Goal: Download file/media

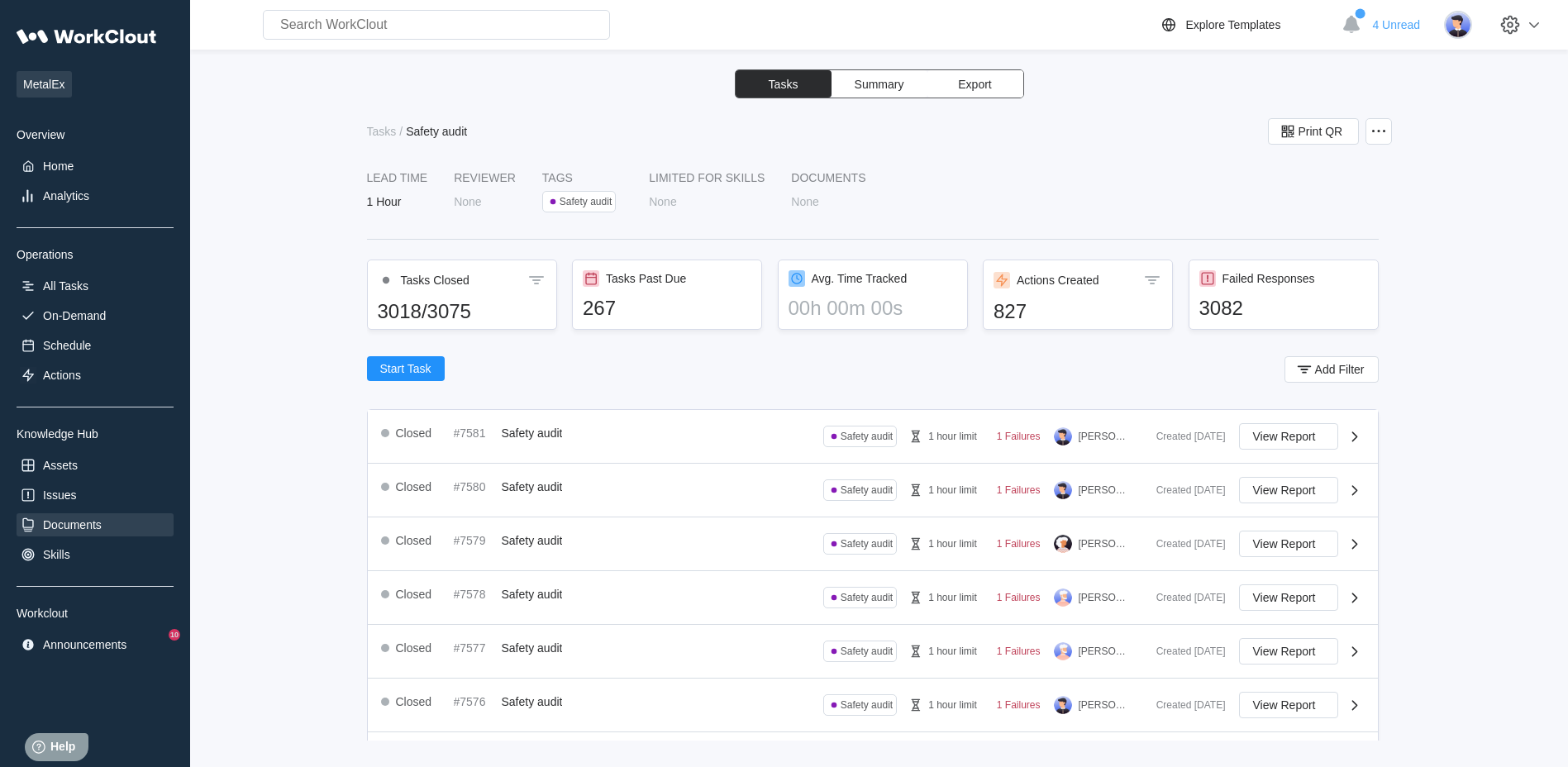
click at [72, 521] on div "Documents" at bounding box center [72, 525] width 58 height 13
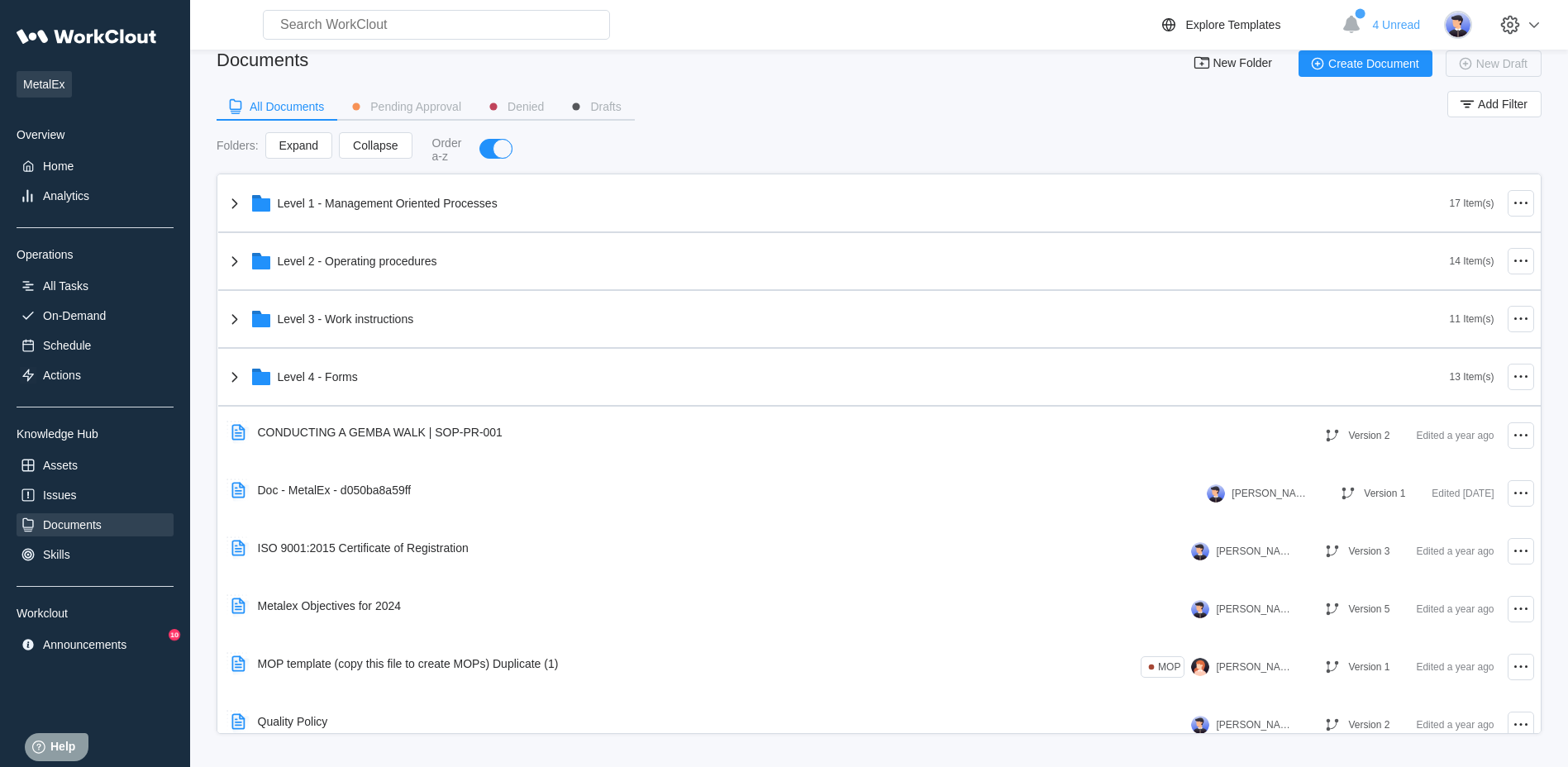
click at [362, 31] on input "text" at bounding box center [436, 24] width 347 height 30
type input "W"
type input "D"
type input "Corrective Action"
click at [718, 92] on div "All Documents Pending Approval Denied Drafts Add Filter" at bounding box center [879, 111] width 1325 height 41
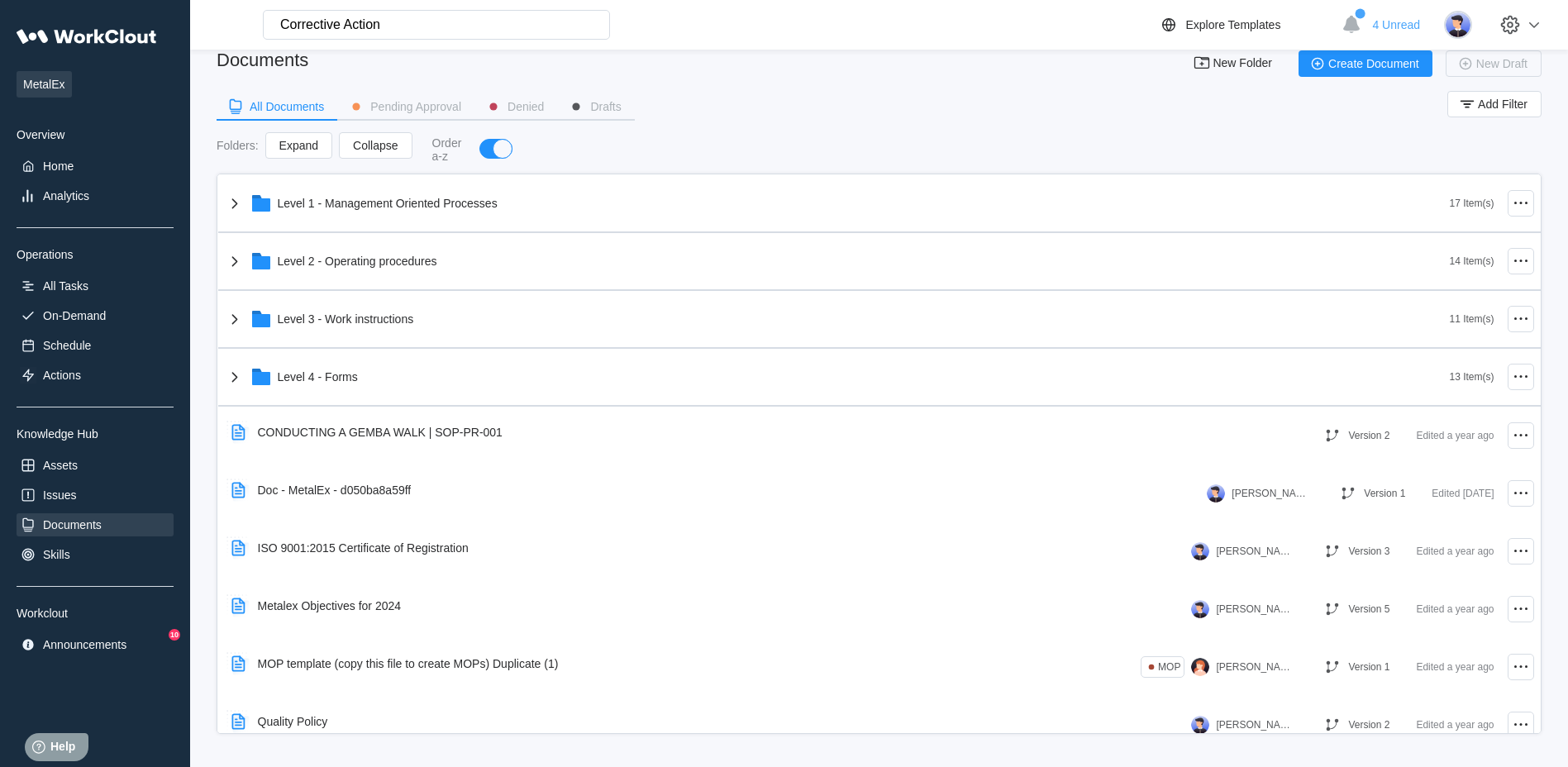
click at [401, 26] on input "Corrective Action" at bounding box center [436, 24] width 347 height 30
click at [1292, 155] on div "Folders : Expand Collapse Order a-z" at bounding box center [879, 150] width 1325 height 34
click at [438, 25] on input "Corrective Action" at bounding box center [436, 24] width 347 height 30
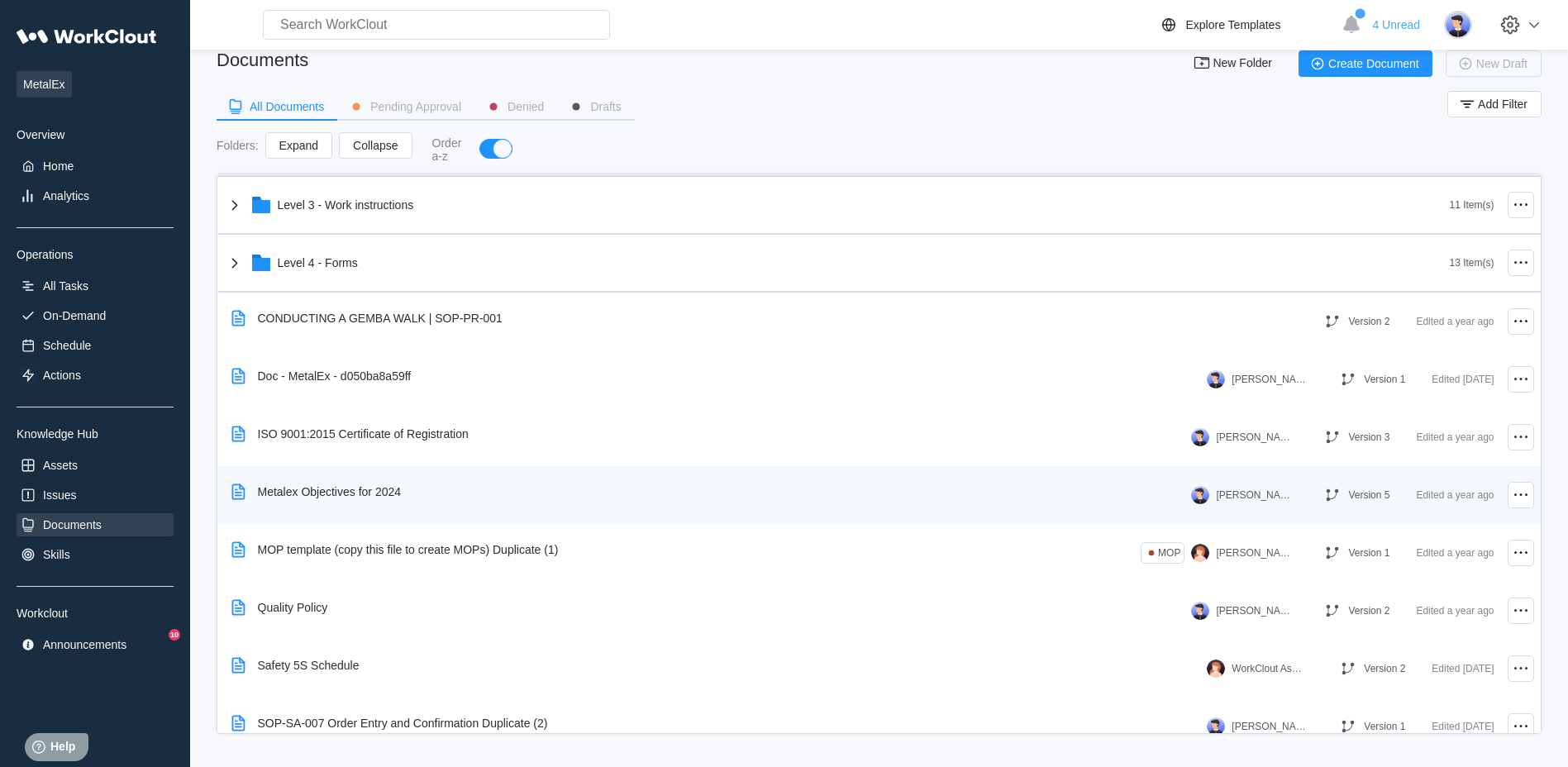
scroll to position [136, 0]
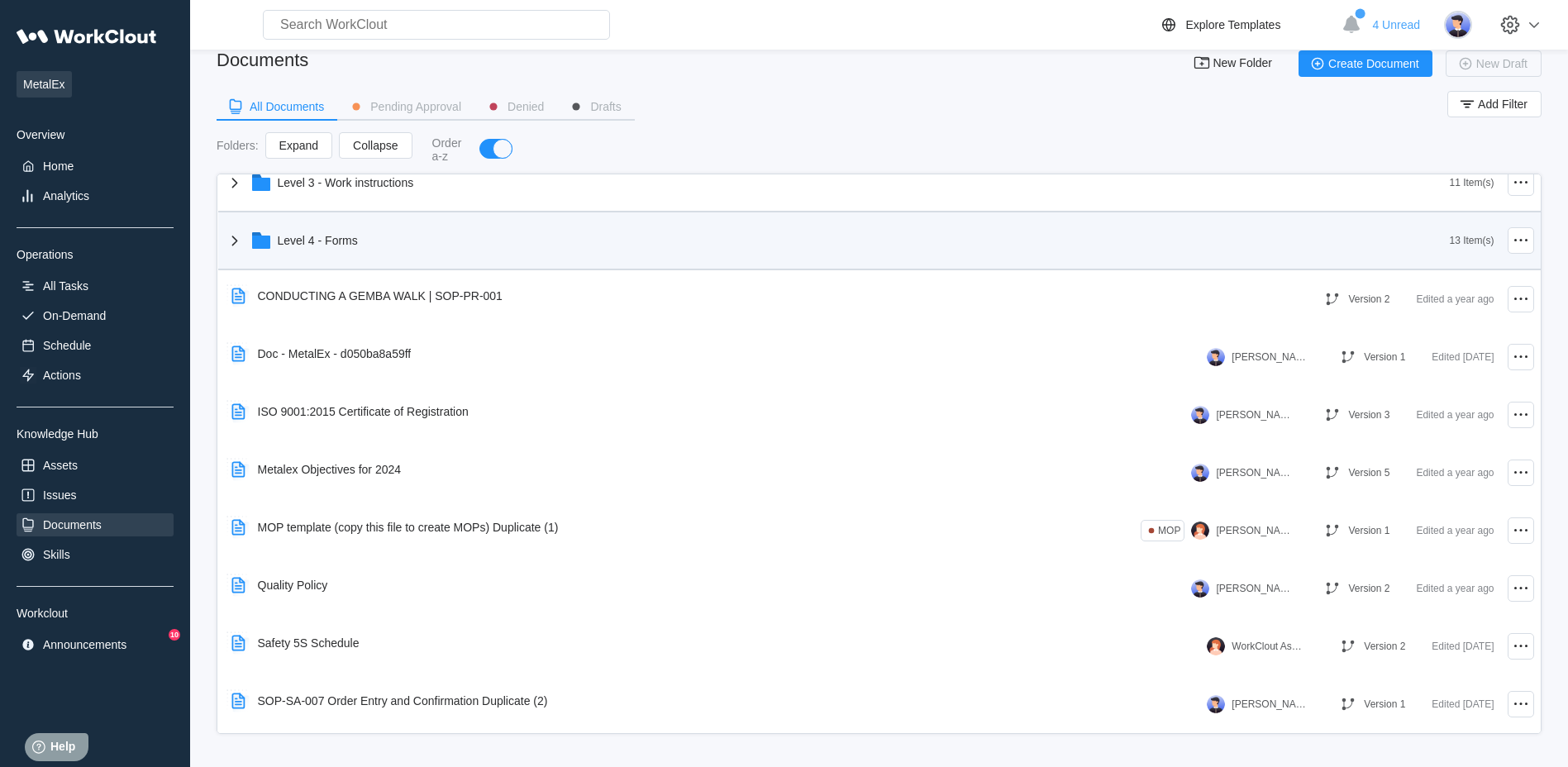
click at [225, 241] on icon at bounding box center [235, 240] width 20 height 20
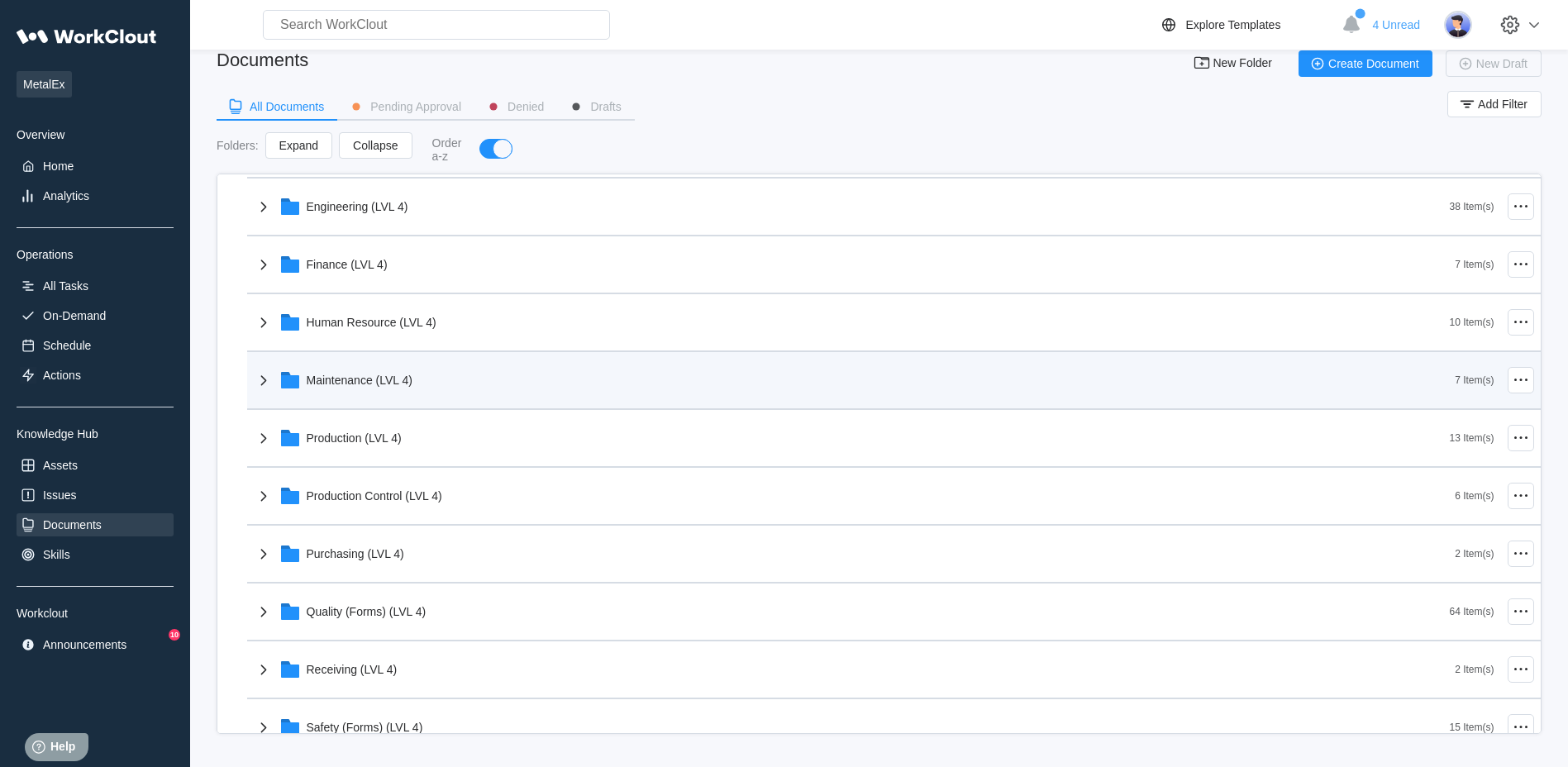
scroll to position [301, 0]
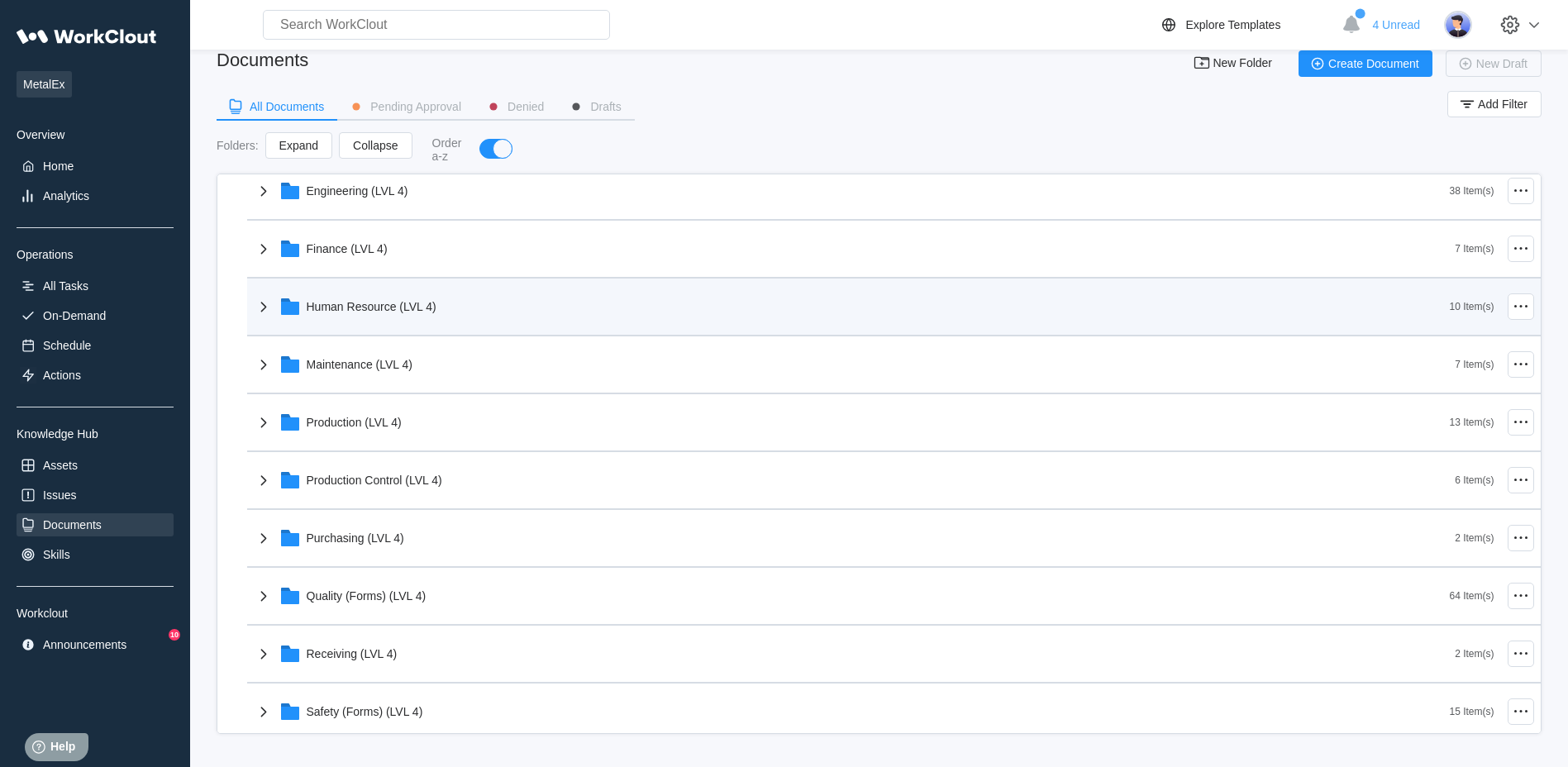
click at [261, 303] on icon at bounding box center [263, 306] width 20 height 20
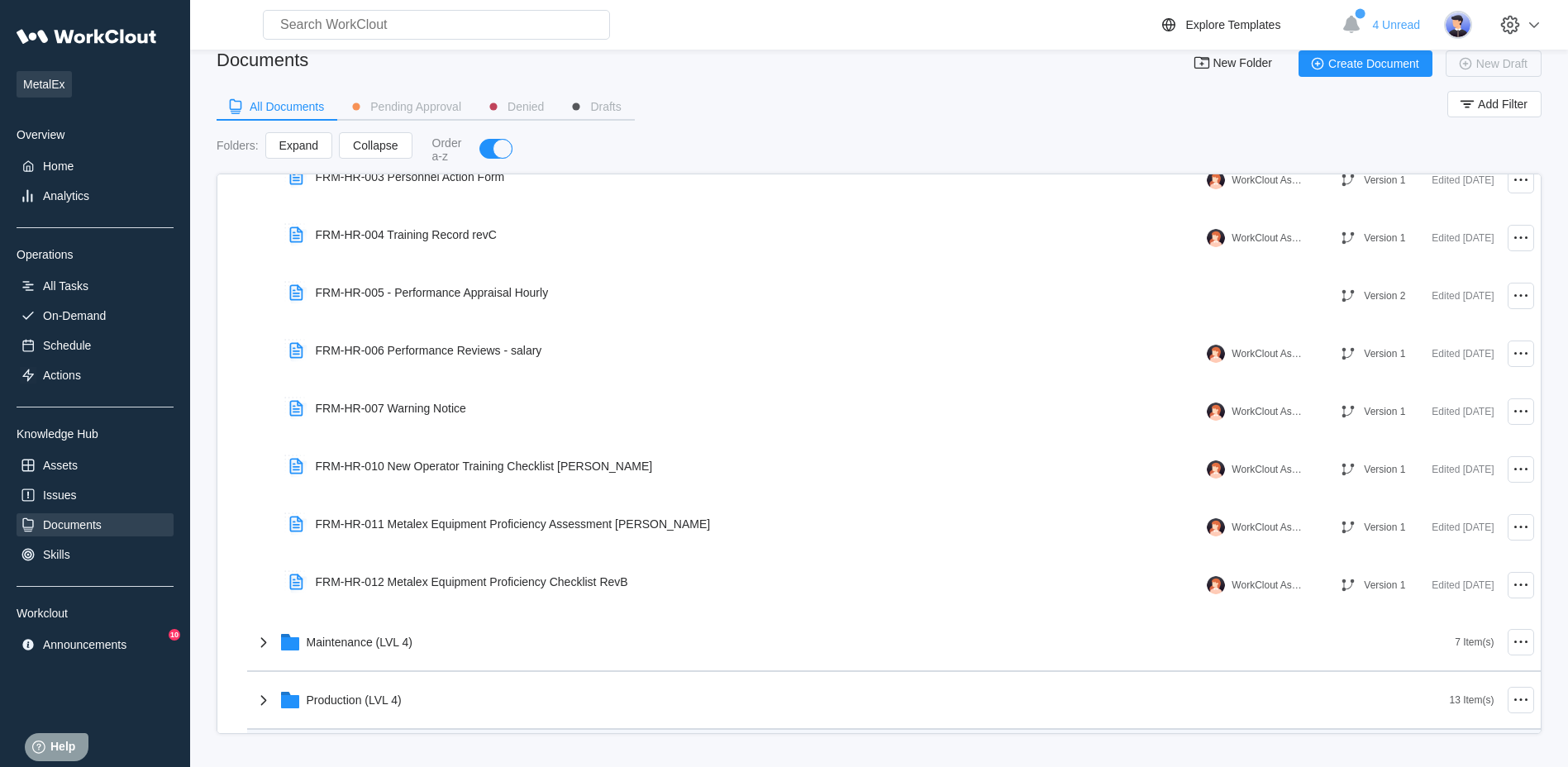
scroll to position [549, 0]
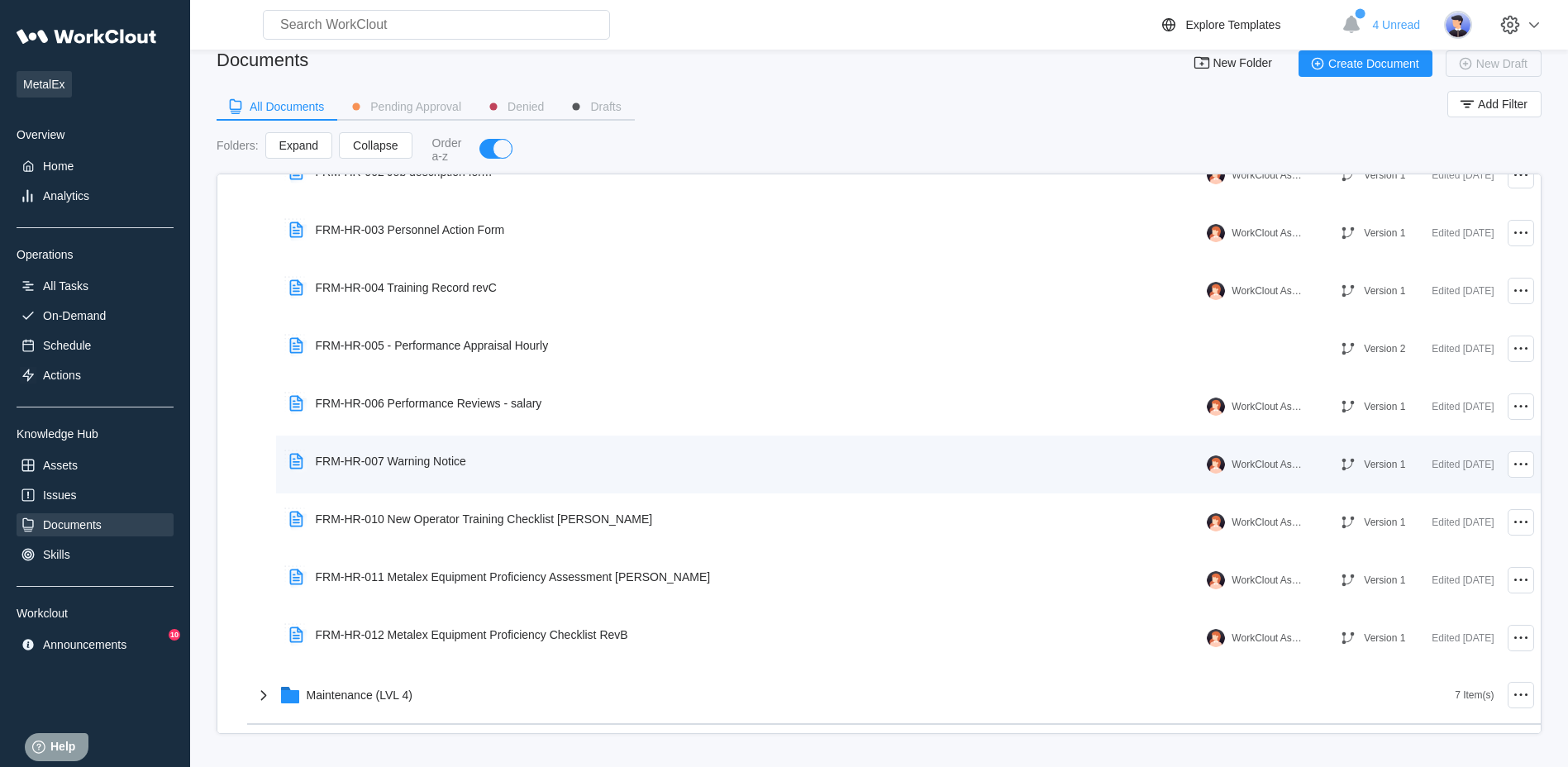
click at [419, 453] on div "FRM-HR-007 Warning Notice" at bounding box center [381, 461] width 197 height 38
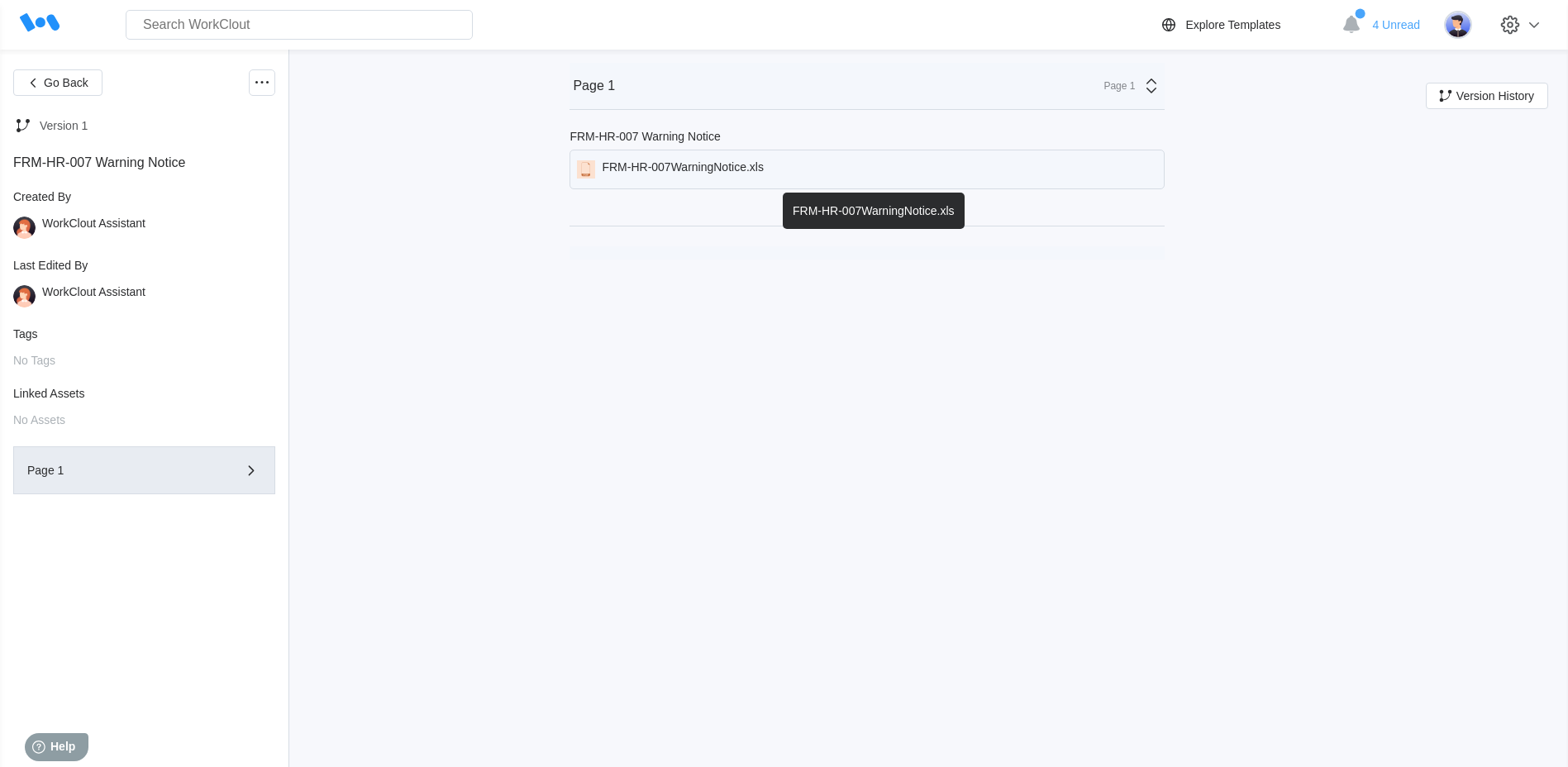
click at [700, 167] on div "FRM-HR-007WarningNotice.xls" at bounding box center [682, 169] width 162 height 18
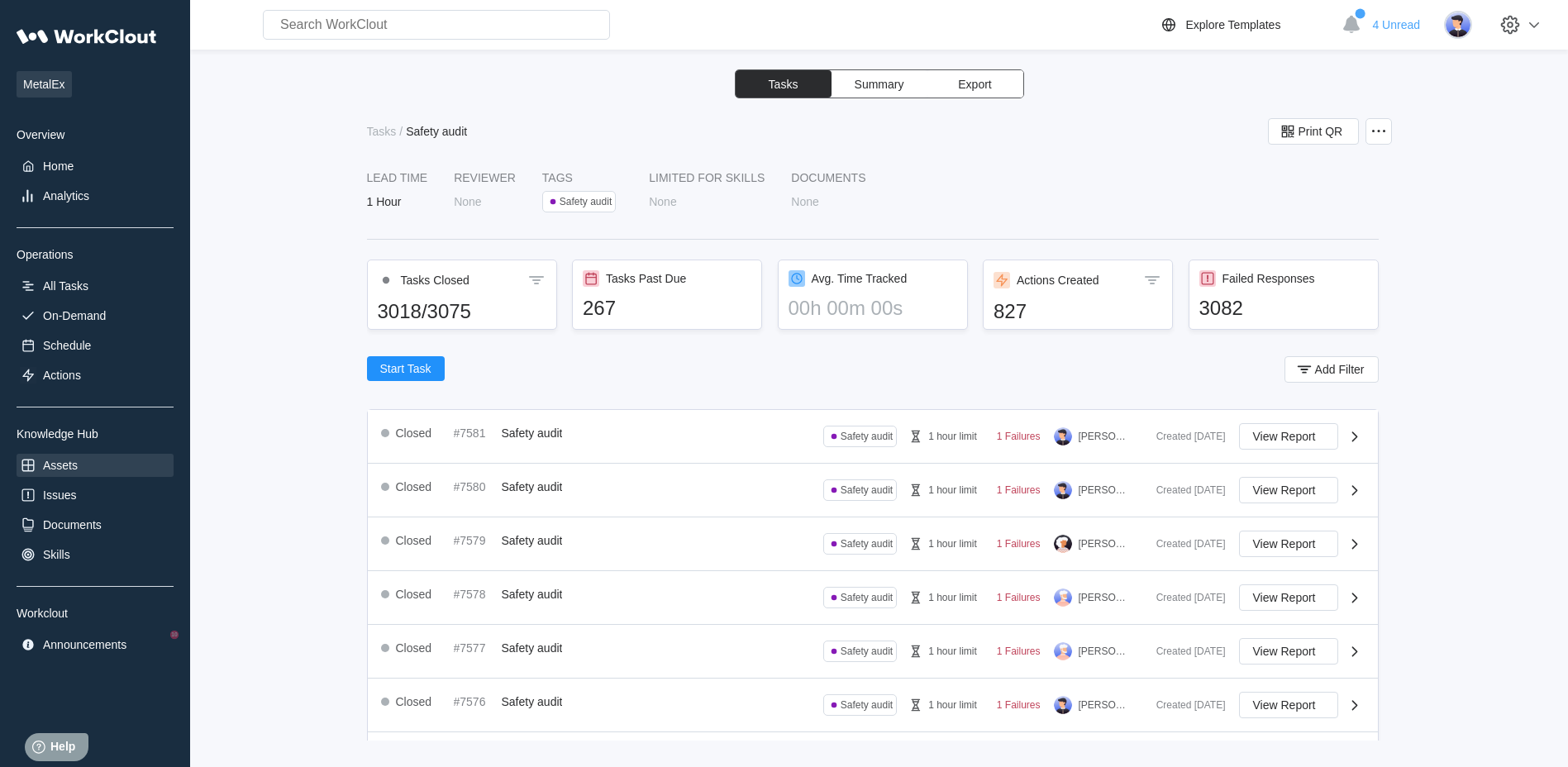
click at [39, 456] on div "Assets" at bounding box center [94, 465] width 157 height 23
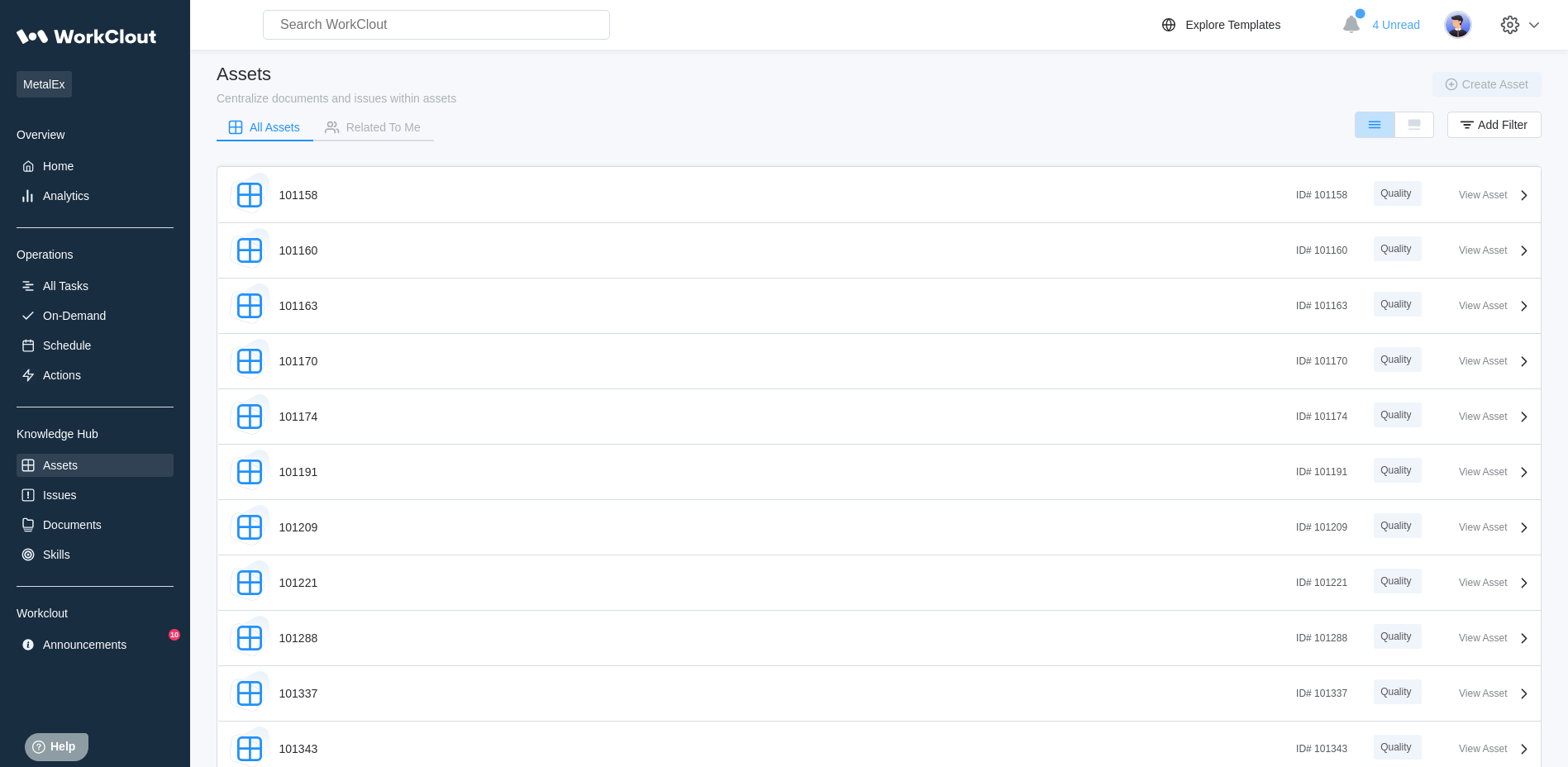
click at [71, 465] on div "Assets" at bounding box center [60, 466] width 34 height 13
click at [74, 311] on div "On-Demand" at bounding box center [74, 316] width 63 height 13
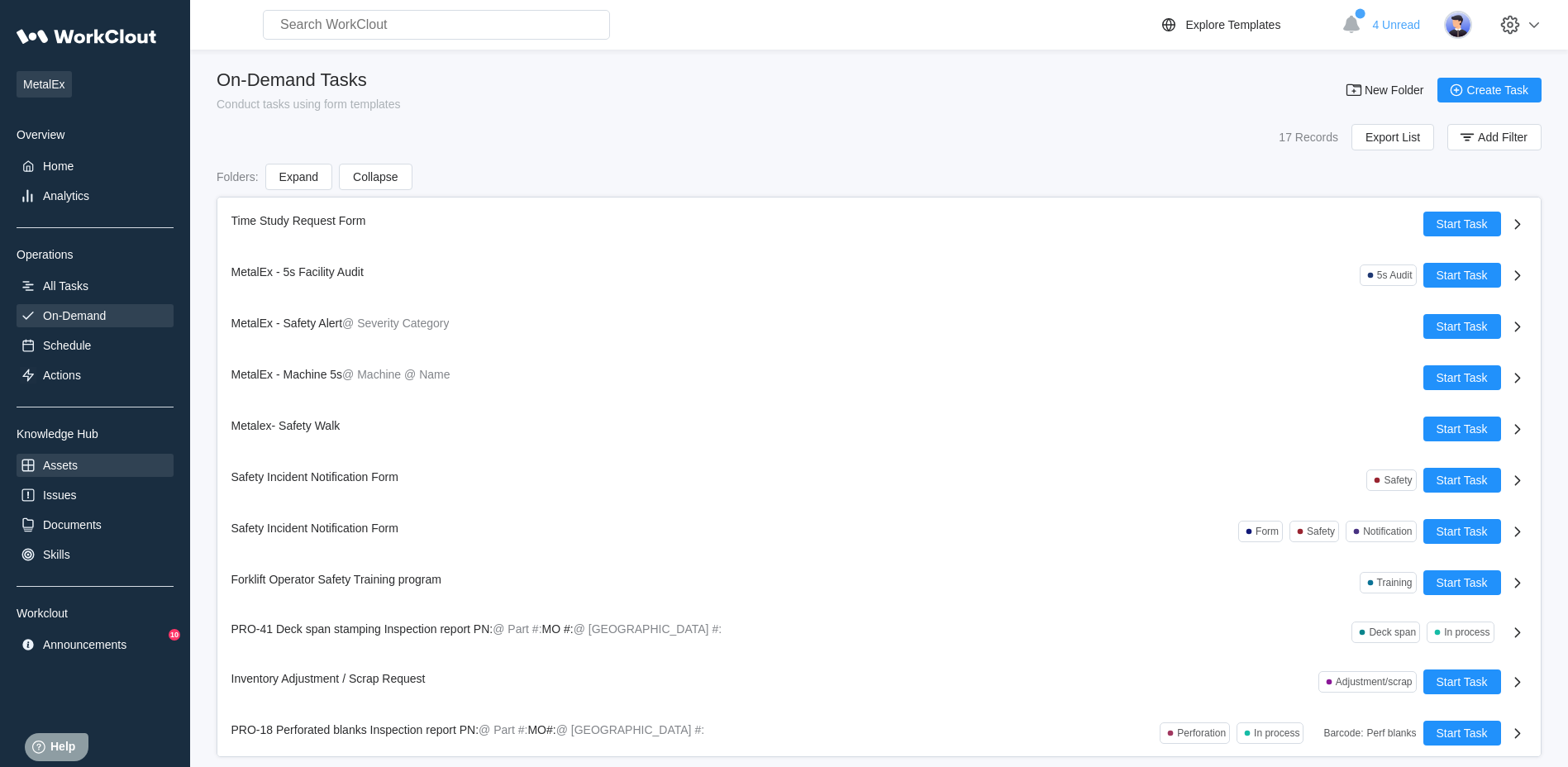
click at [64, 468] on div "Assets" at bounding box center [60, 466] width 34 height 13
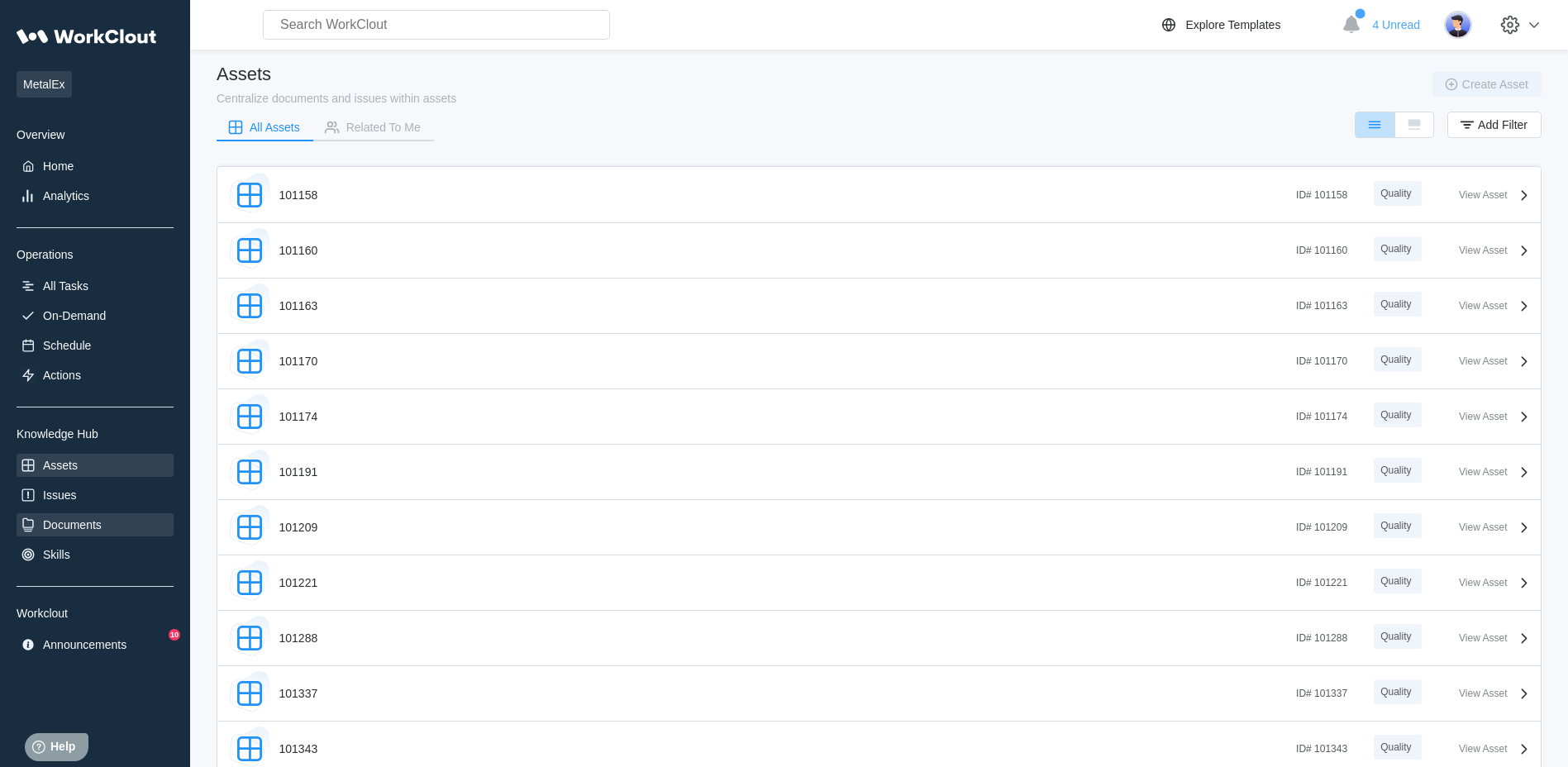
click at [62, 523] on div "Documents" at bounding box center [72, 525] width 58 height 13
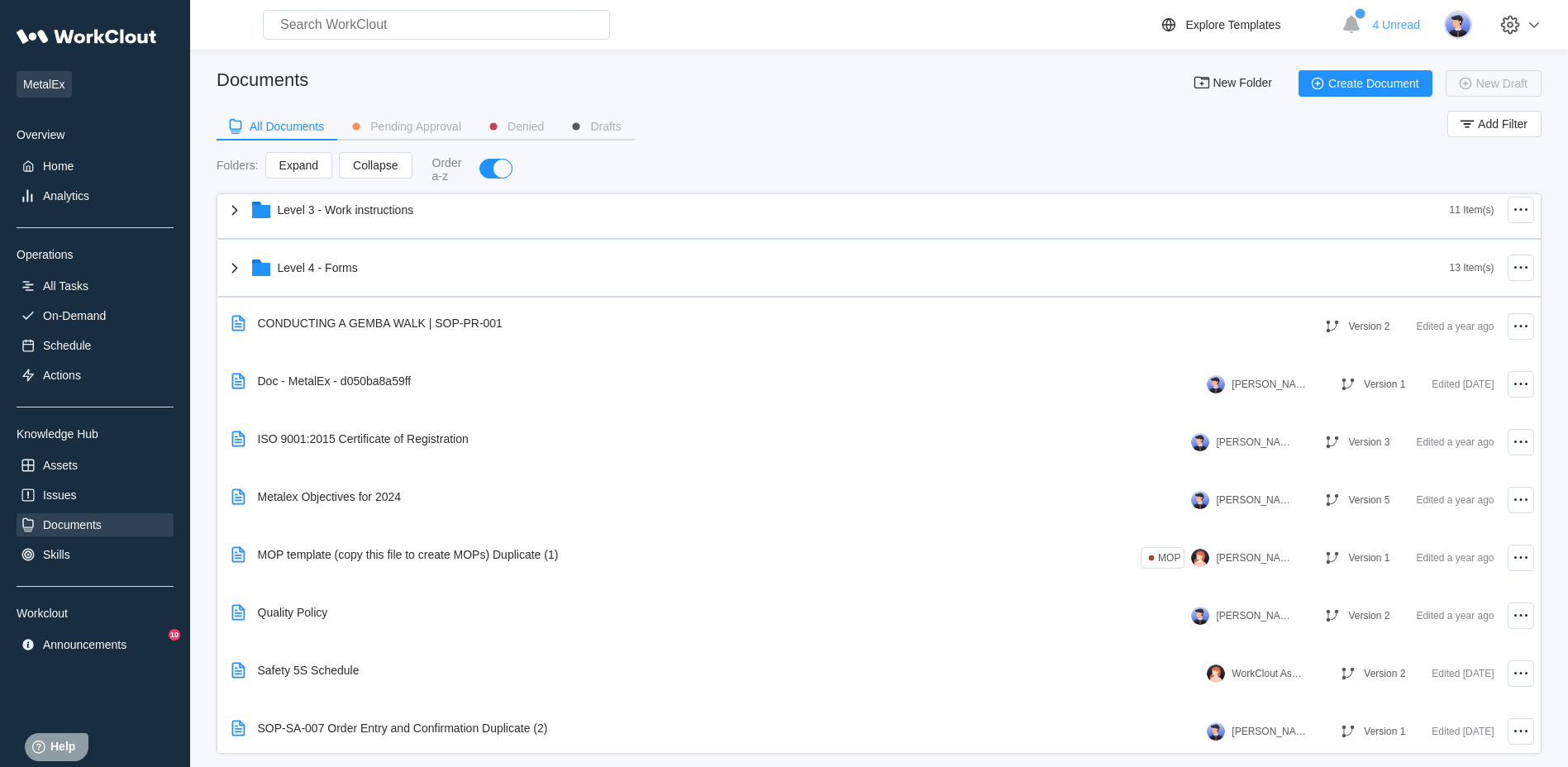
scroll to position [136, 0]
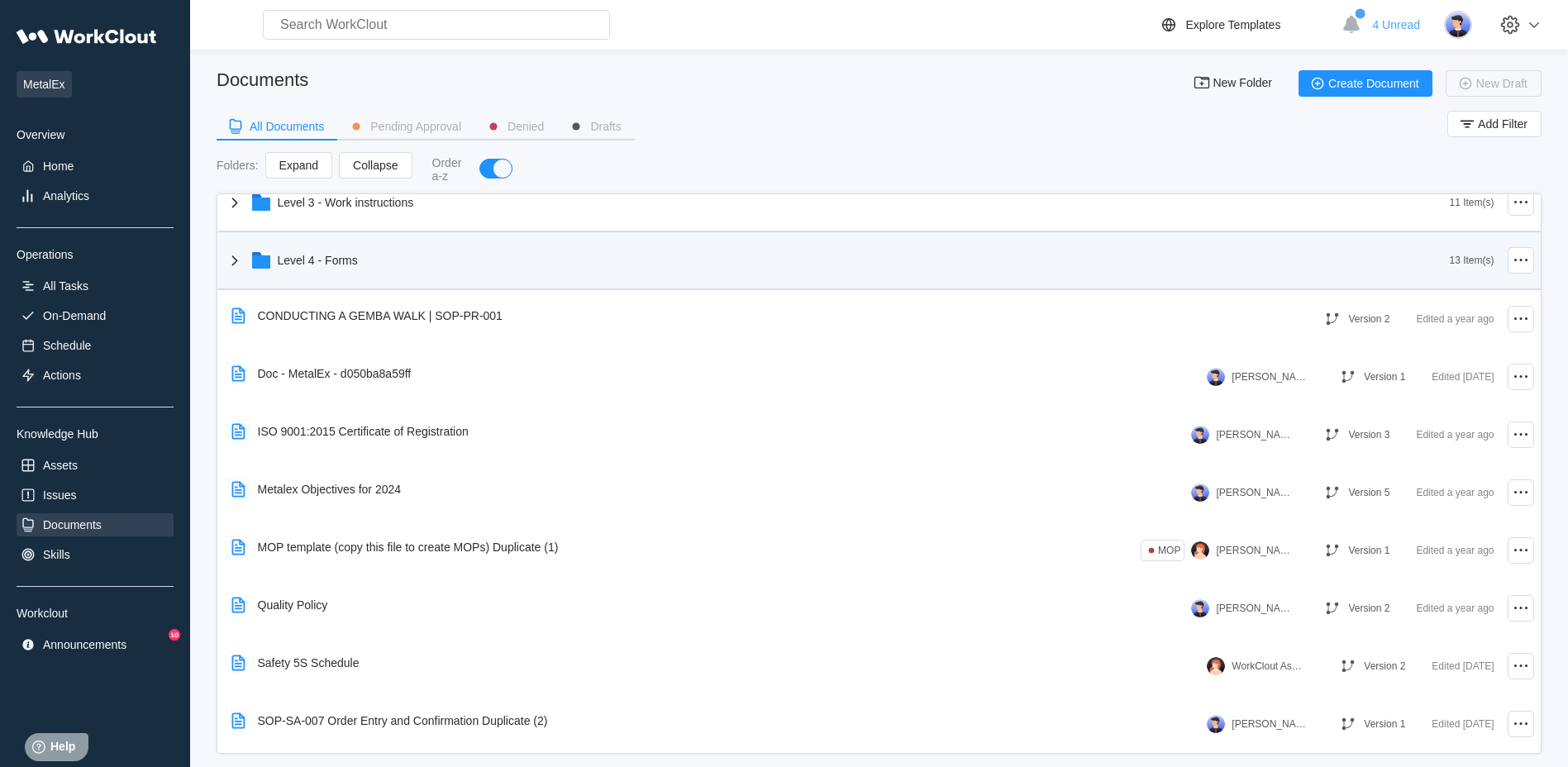
click at [233, 259] on icon at bounding box center [235, 259] width 20 height 20
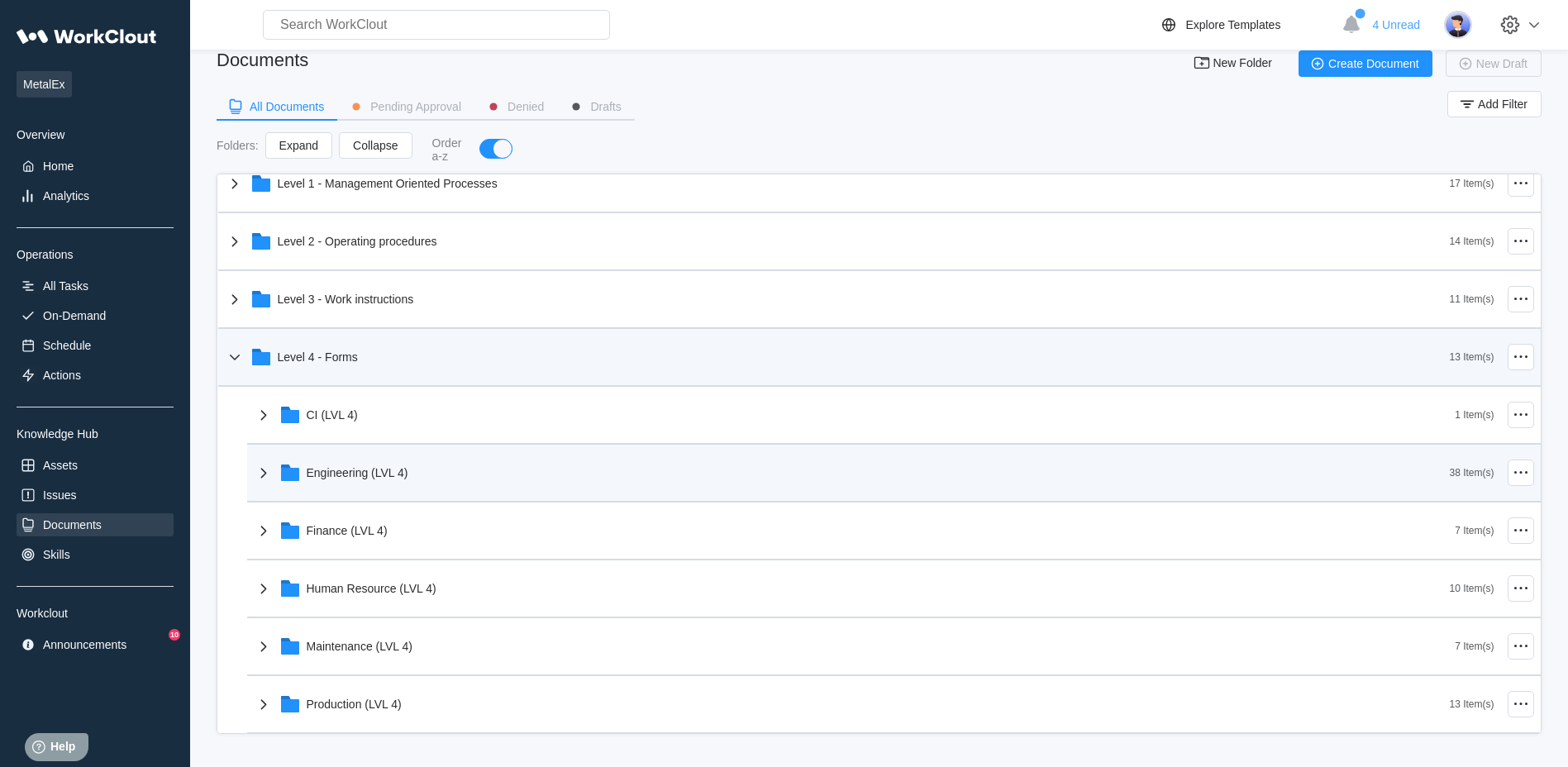
scroll to position [0, 0]
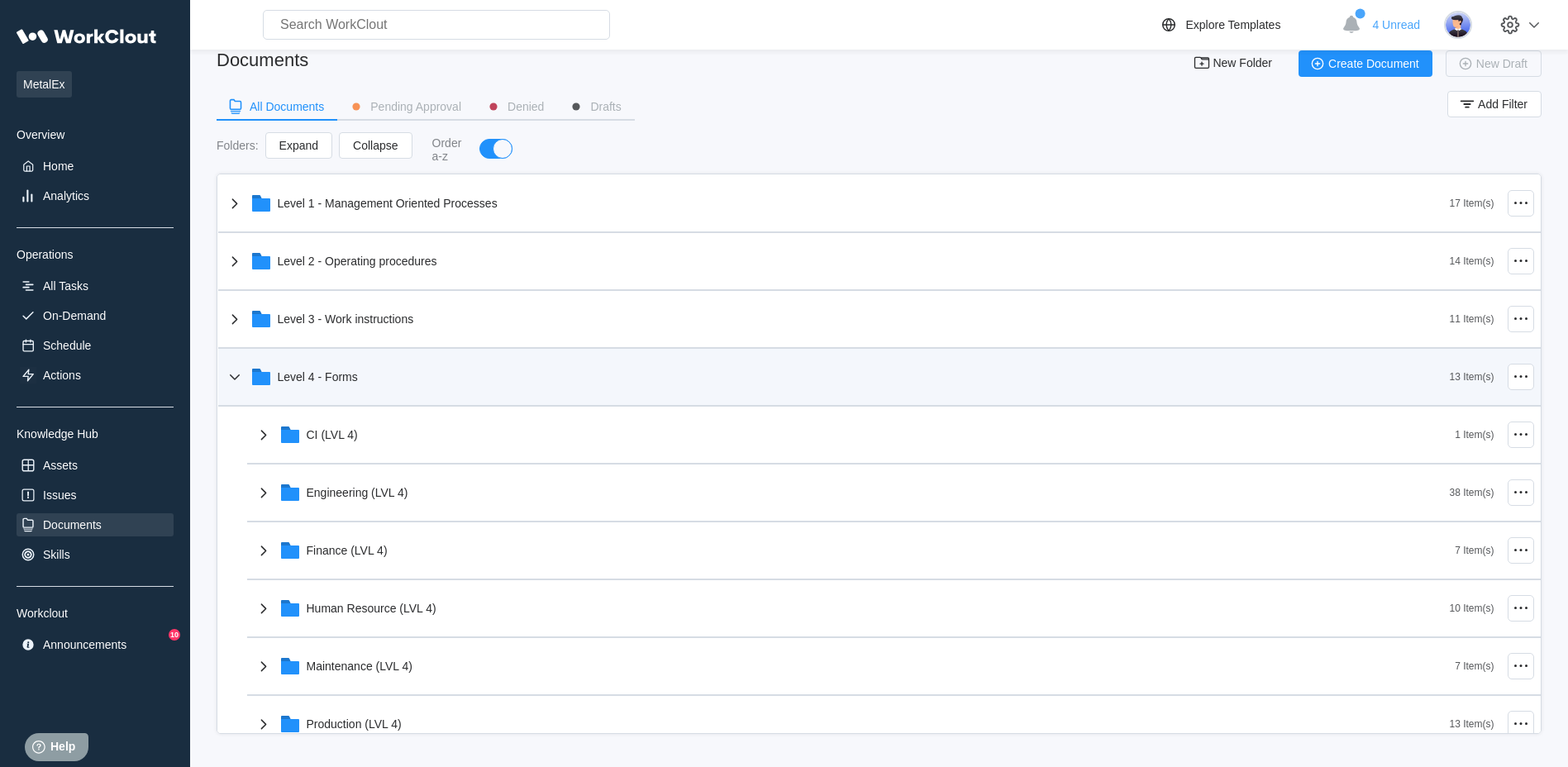
click at [231, 379] on icon at bounding box center [235, 376] width 20 height 20
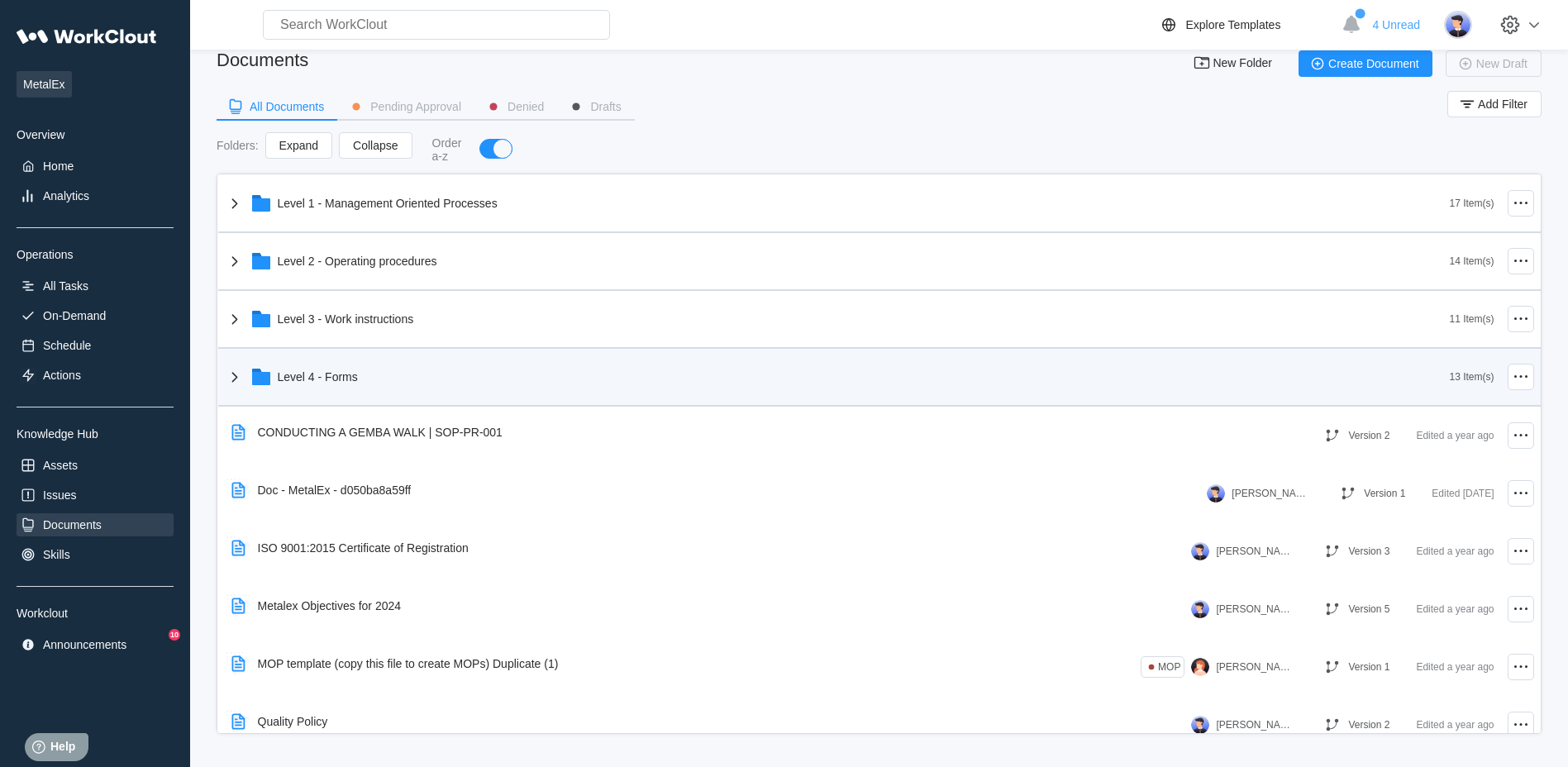
click at [231, 379] on icon at bounding box center [235, 376] width 20 height 20
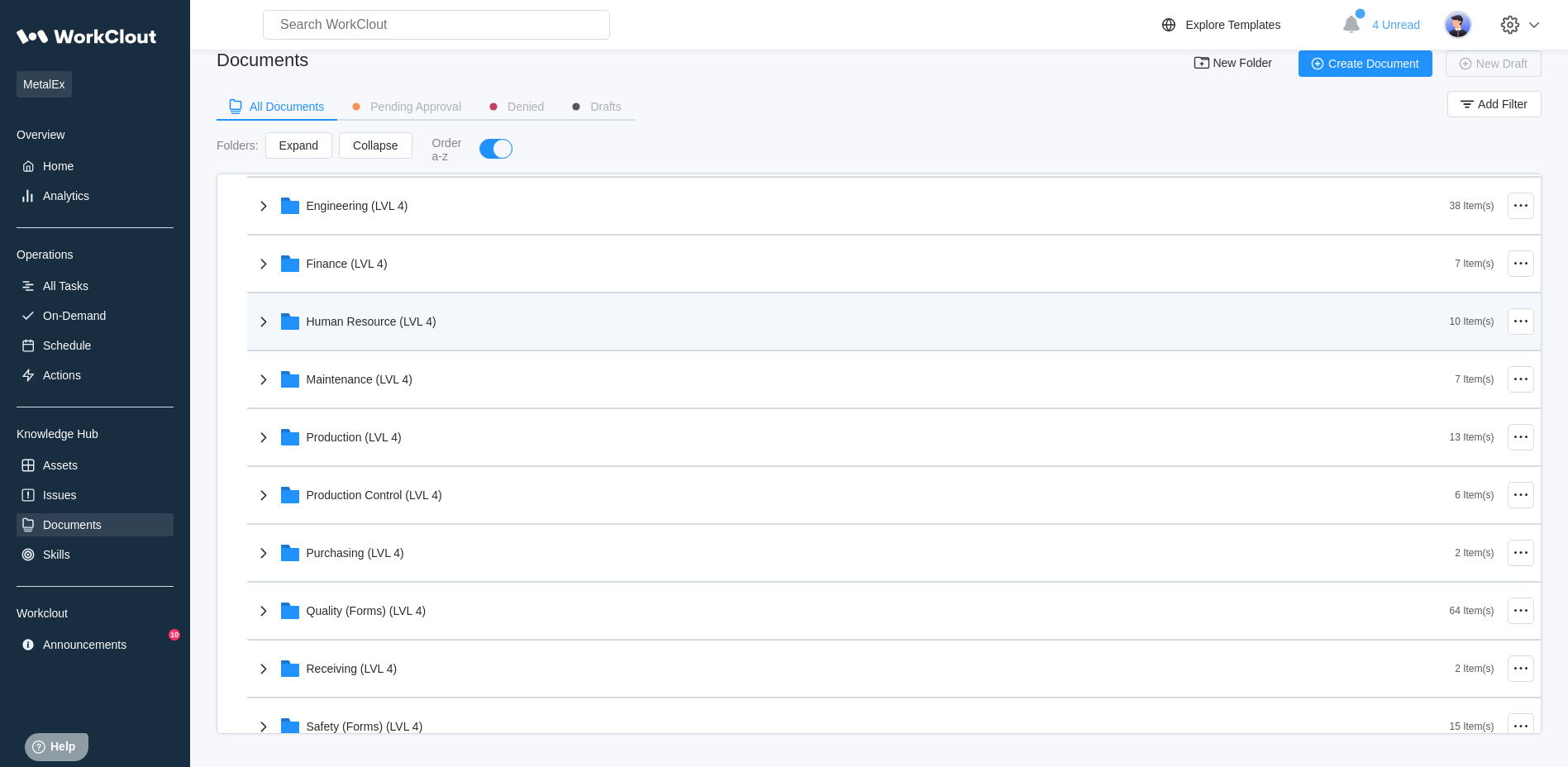
scroll to position [248, 0]
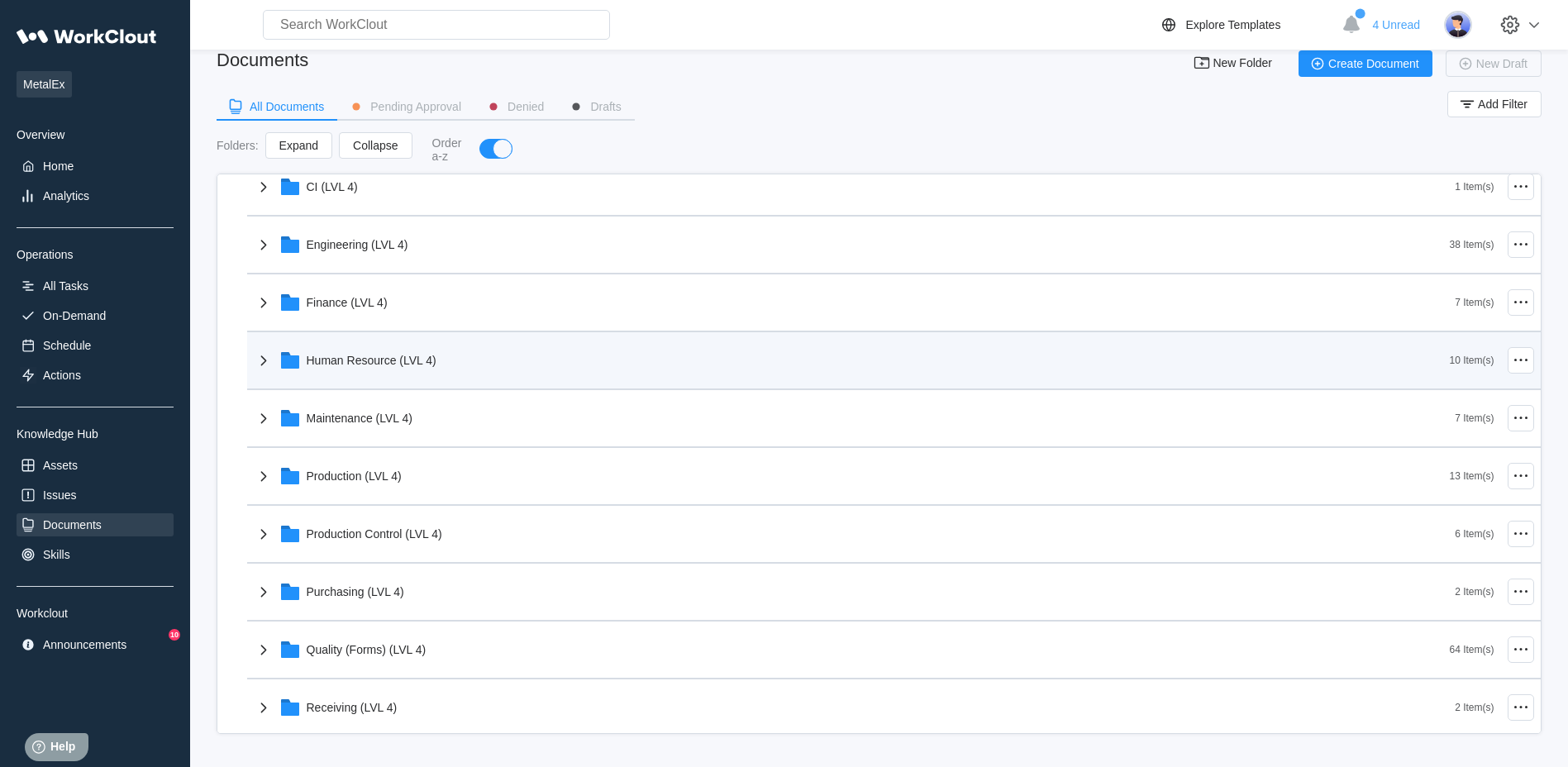
click at [257, 354] on icon at bounding box center [263, 360] width 20 height 20
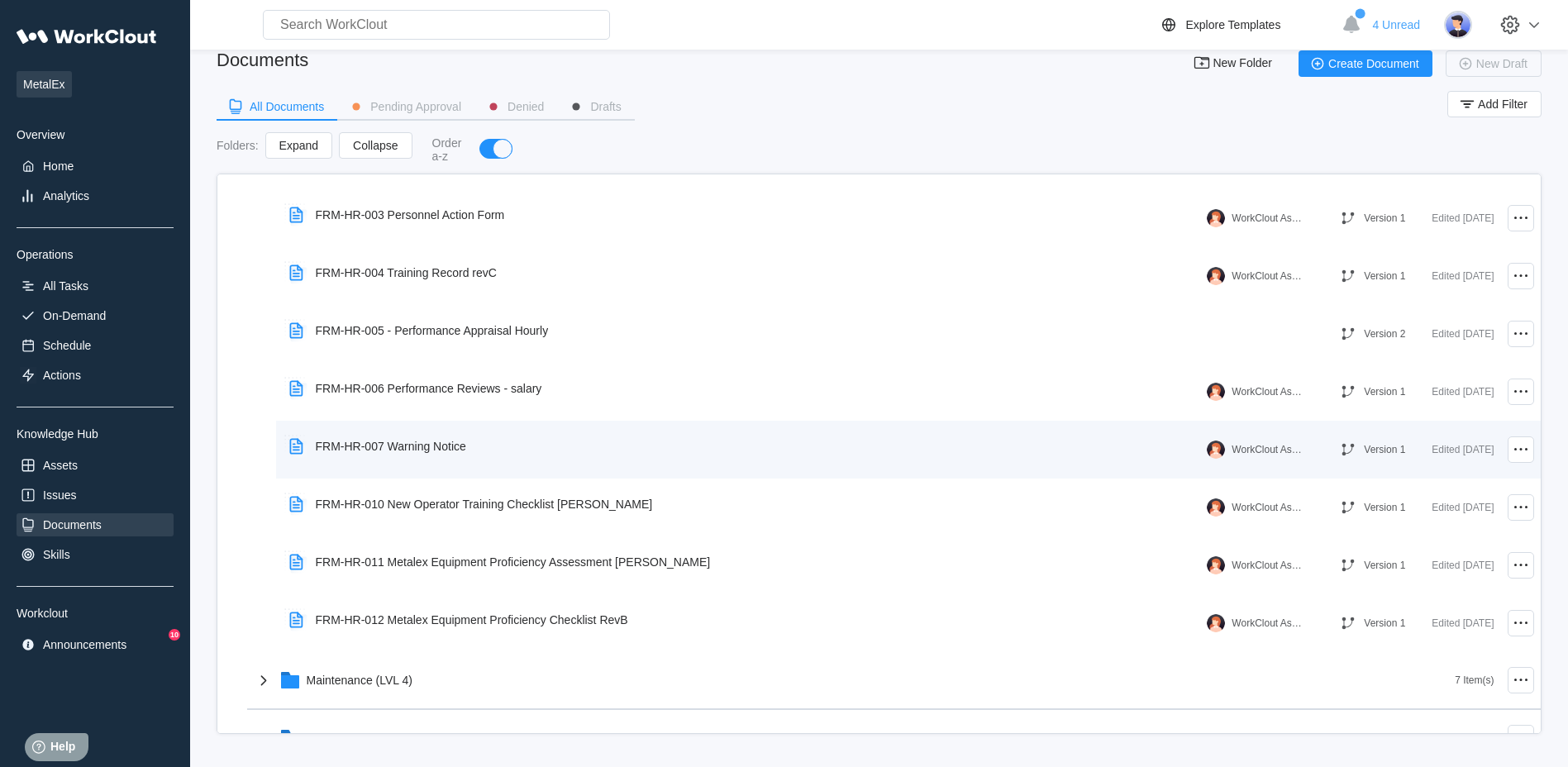
scroll to position [578, 0]
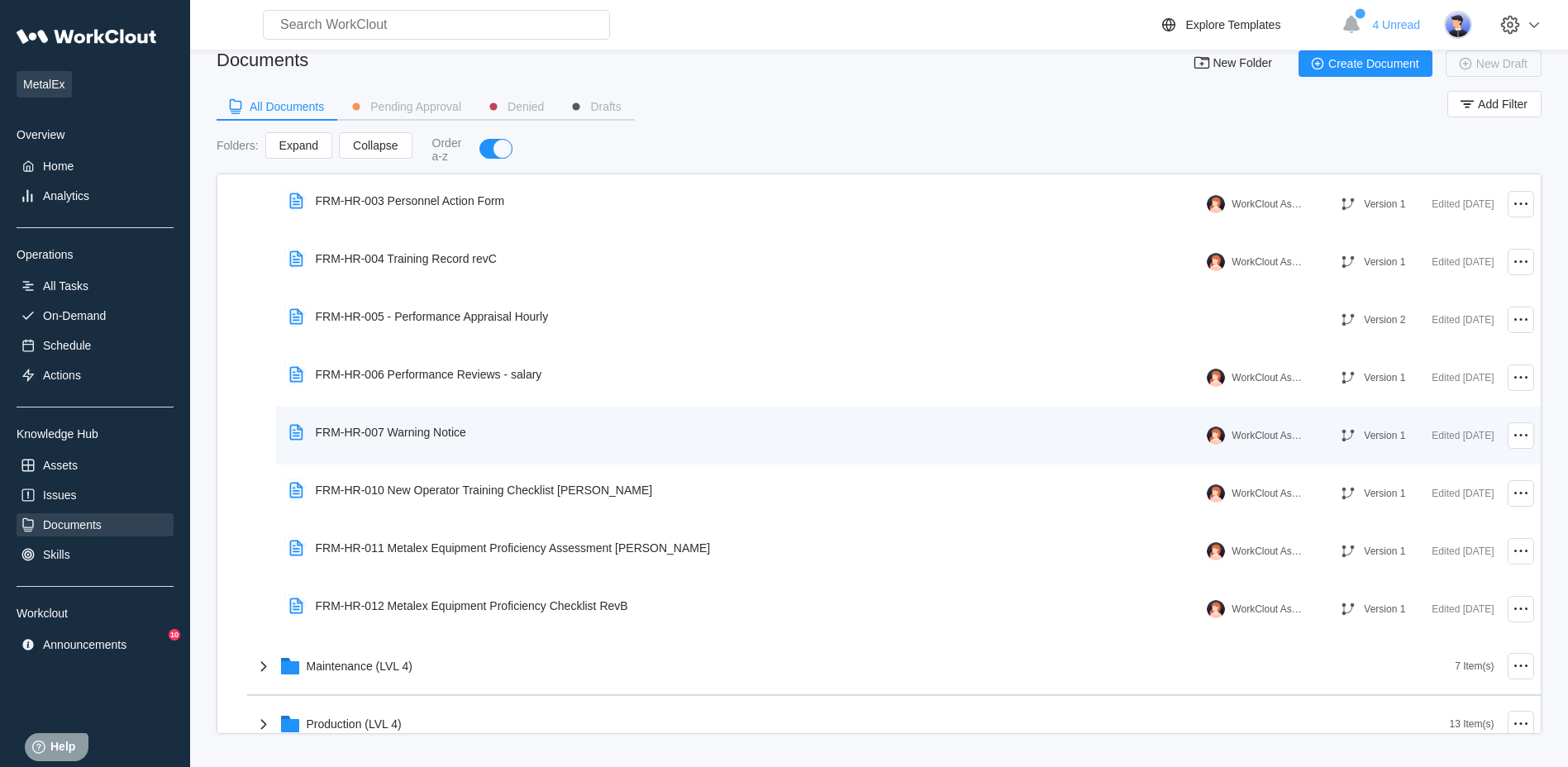
click at [379, 432] on div "FRM-HR-007 Warning Notice" at bounding box center [391, 432] width 151 height 13
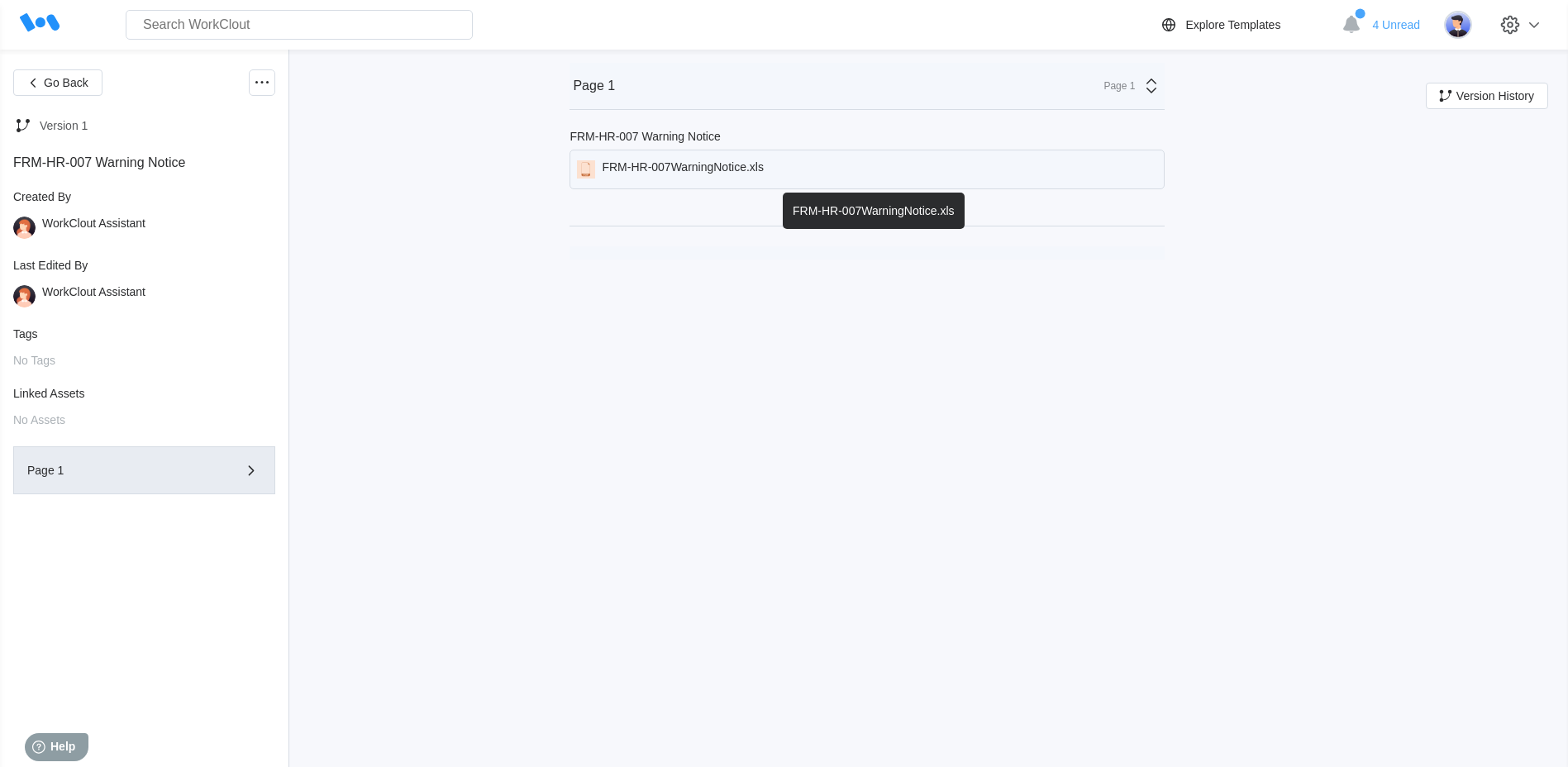
click at [687, 174] on div "FRM-HR-007WarningNotice.xls" at bounding box center [682, 169] width 162 height 18
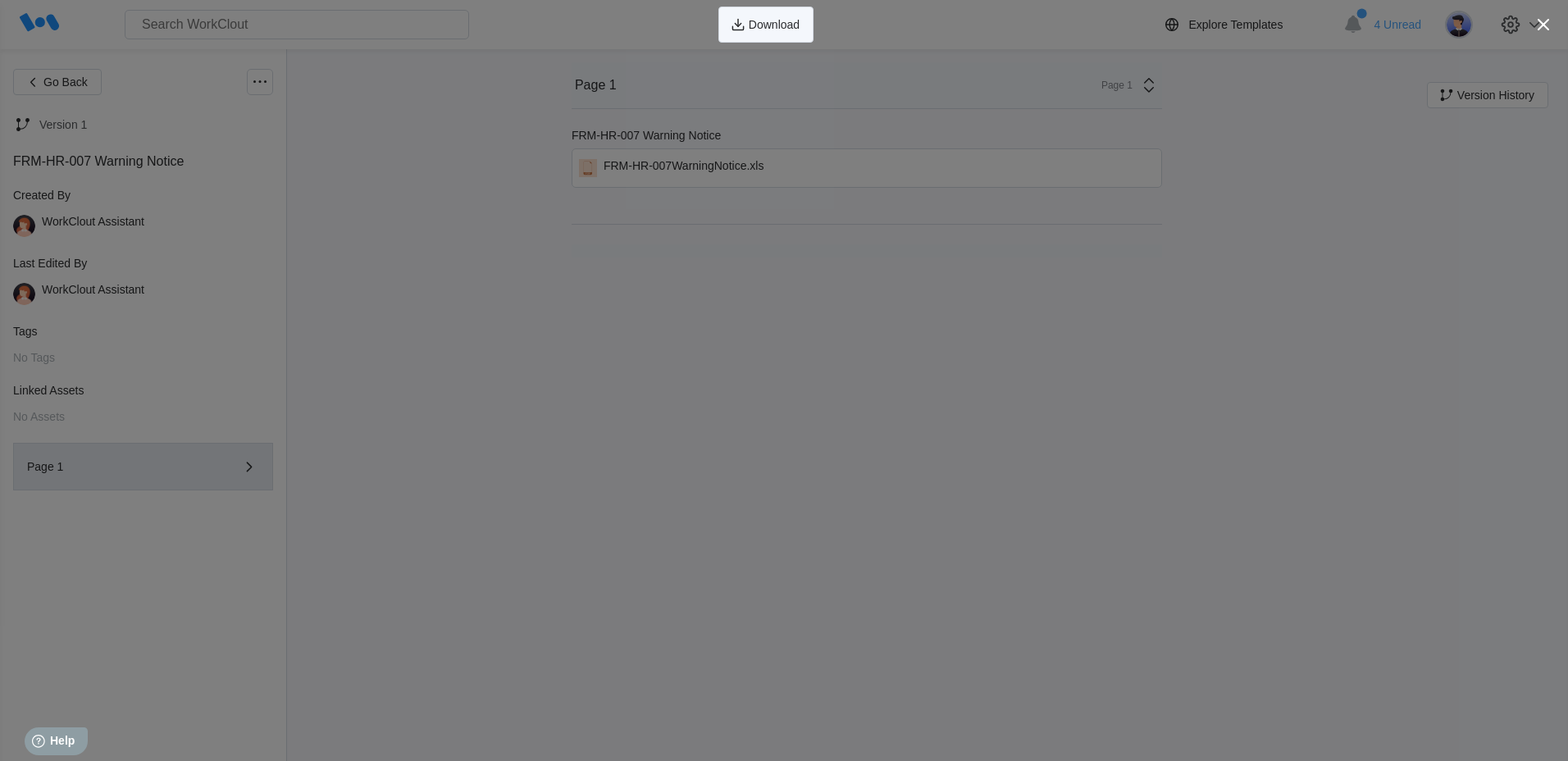
click at [745, 24] on icon "button" at bounding box center [738, 24] width 18 height 18
